Goal: Transaction & Acquisition: Purchase product/service

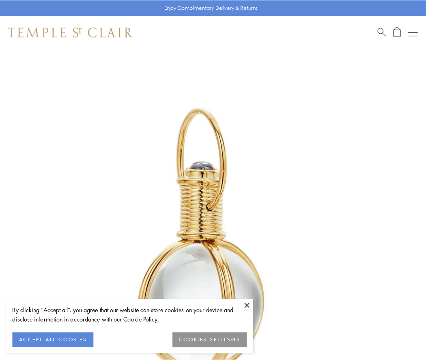
scroll to position [212, 0]
